Goal: Task Accomplishment & Management: Use online tool/utility

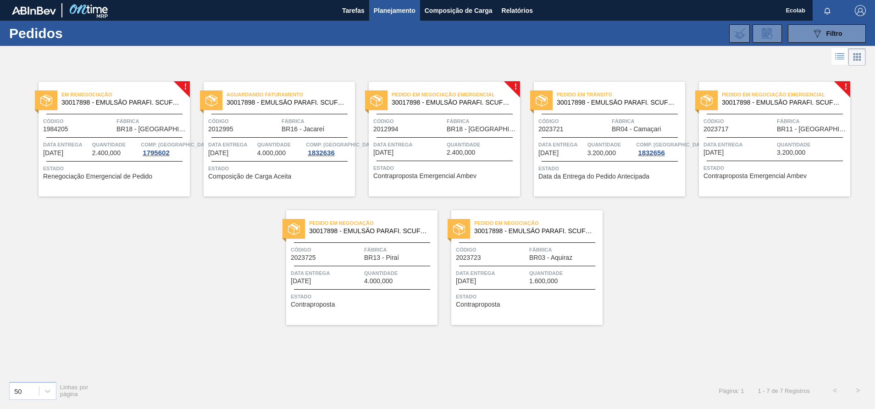
click at [756, 122] on span "Código" at bounding box center [739, 120] width 71 height 9
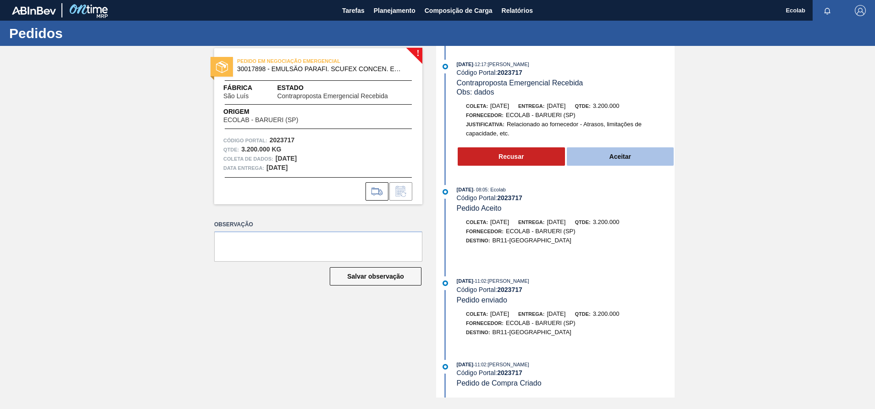
click at [629, 152] on button "Aceitar" at bounding box center [620, 156] width 107 height 18
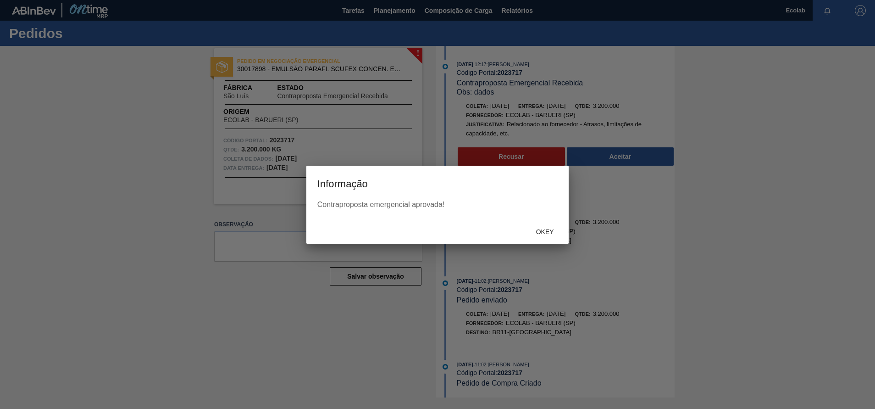
click at [607, 152] on div at bounding box center [437, 204] width 875 height 409
click at [549, 231] on span "Okey" at bounding box center [545, 231] width 33 height 7
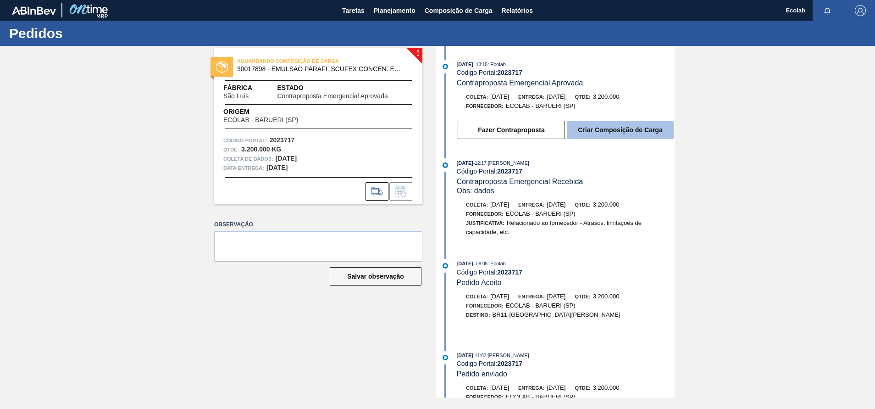
click at [623, 132] on button "Criar Composição de Carga" at bounding box center [620, 130] width 107 height 18
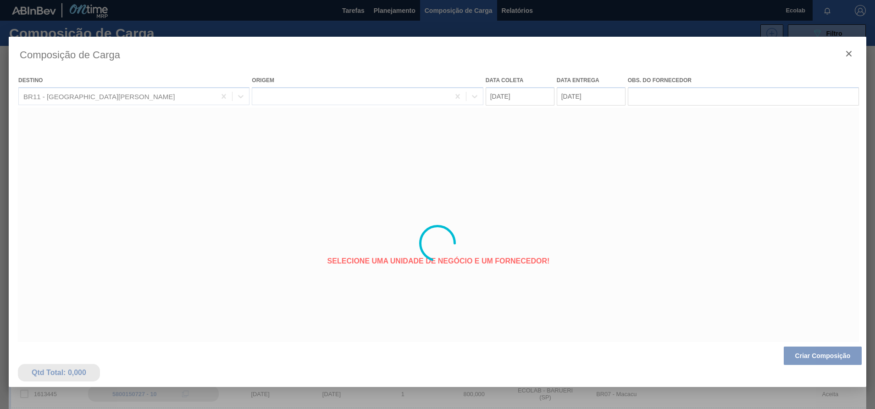
type coleta "[DATE]"
type entrega "[DATE]"
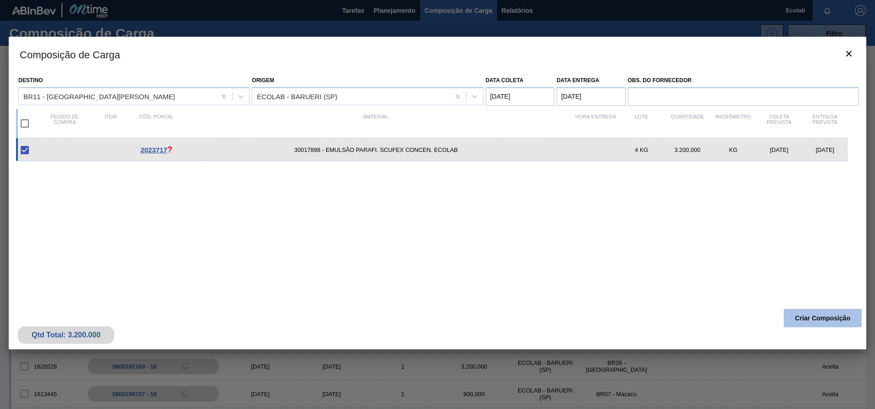
click at [827, 315] on button "Criar Composição" at bounding box center [823, 318] width 78 height 18
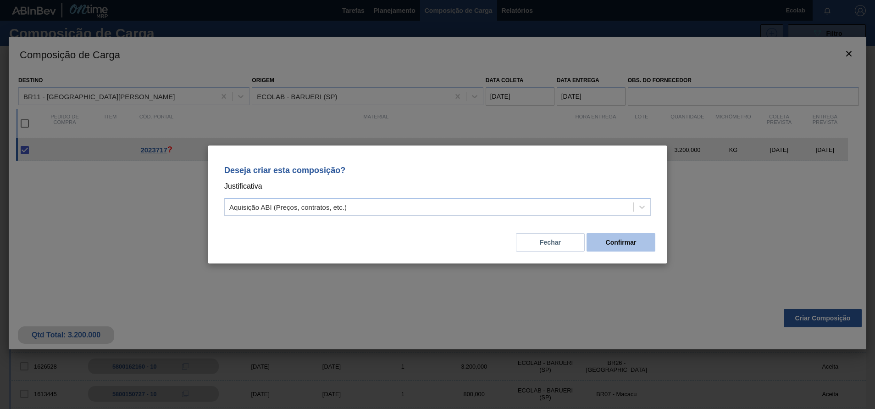
click at [625, 244] on button "Confirmar" at bounding box center [621, 242] width 69 height 18
